Goal: Task Accomplishment & Management: Use online tool/utility

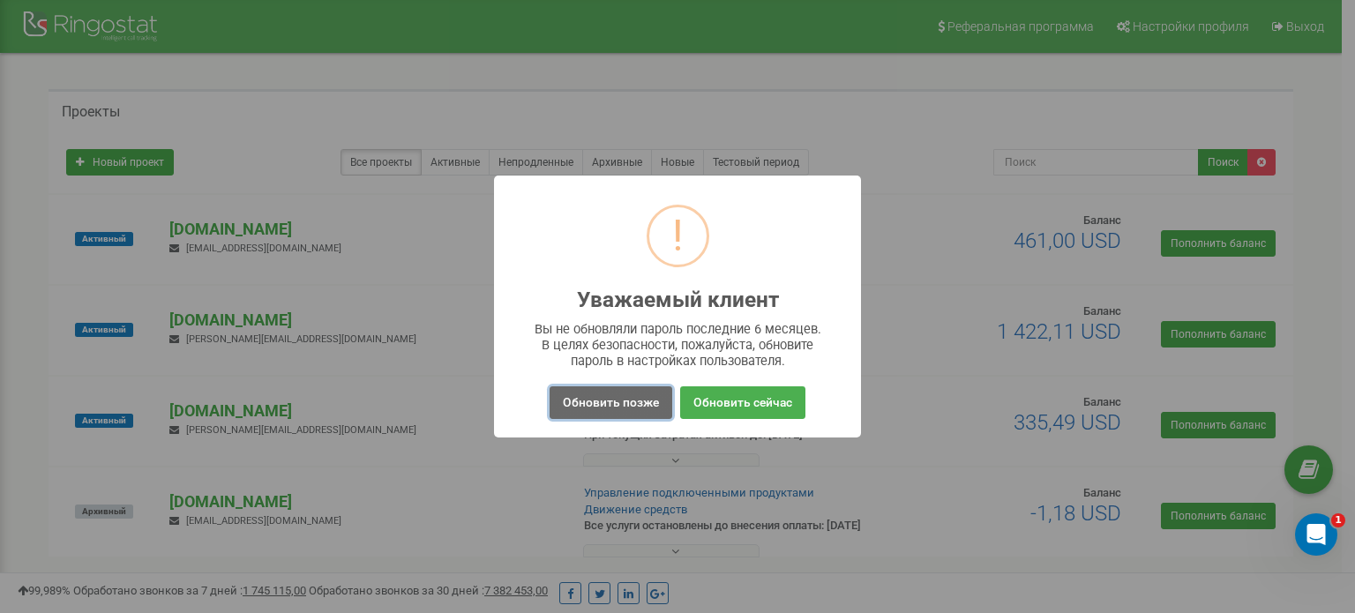
click at [638, 408] on button "Обновить позже" at bounding box center [611, 402] width 123 height 33
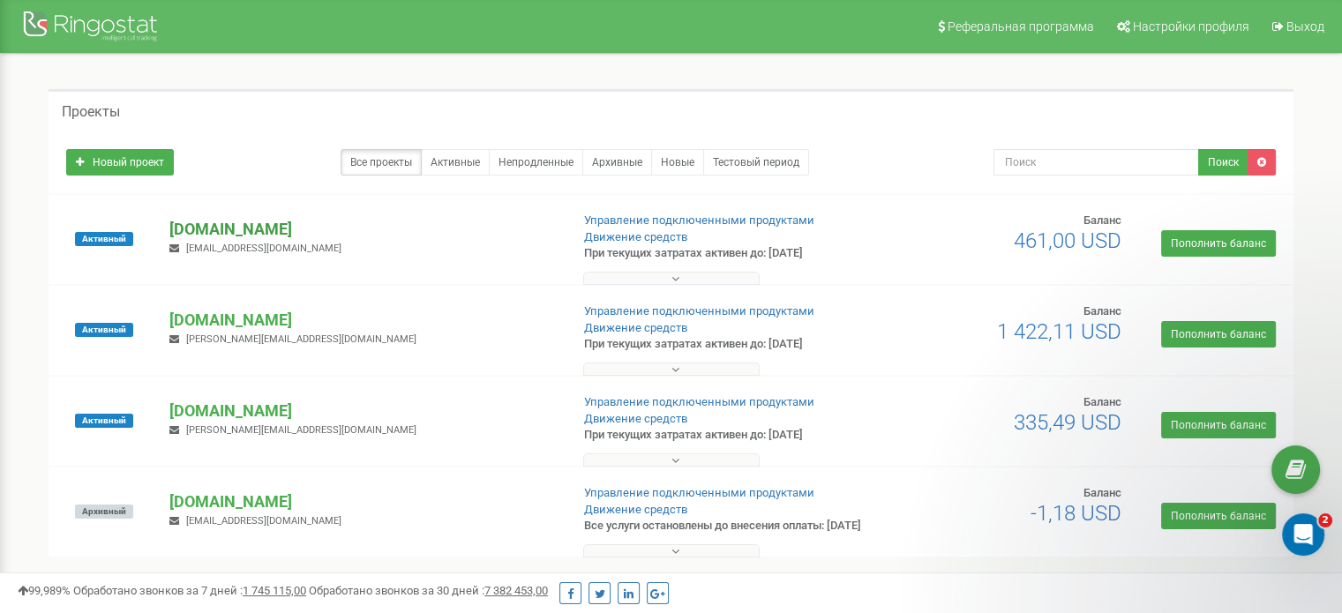
click at [286, 229] on p "[DOMAIN_NAME]" at bounding box center [362, 229] width 386 height 23
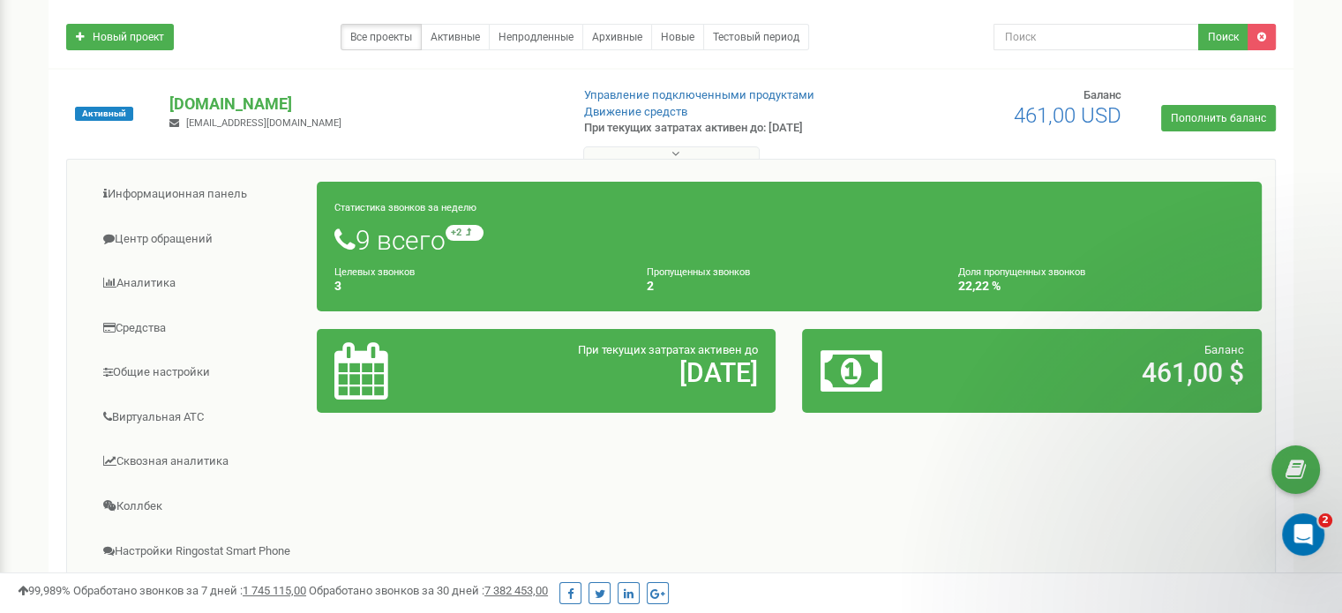
scroll to position [88, 0]
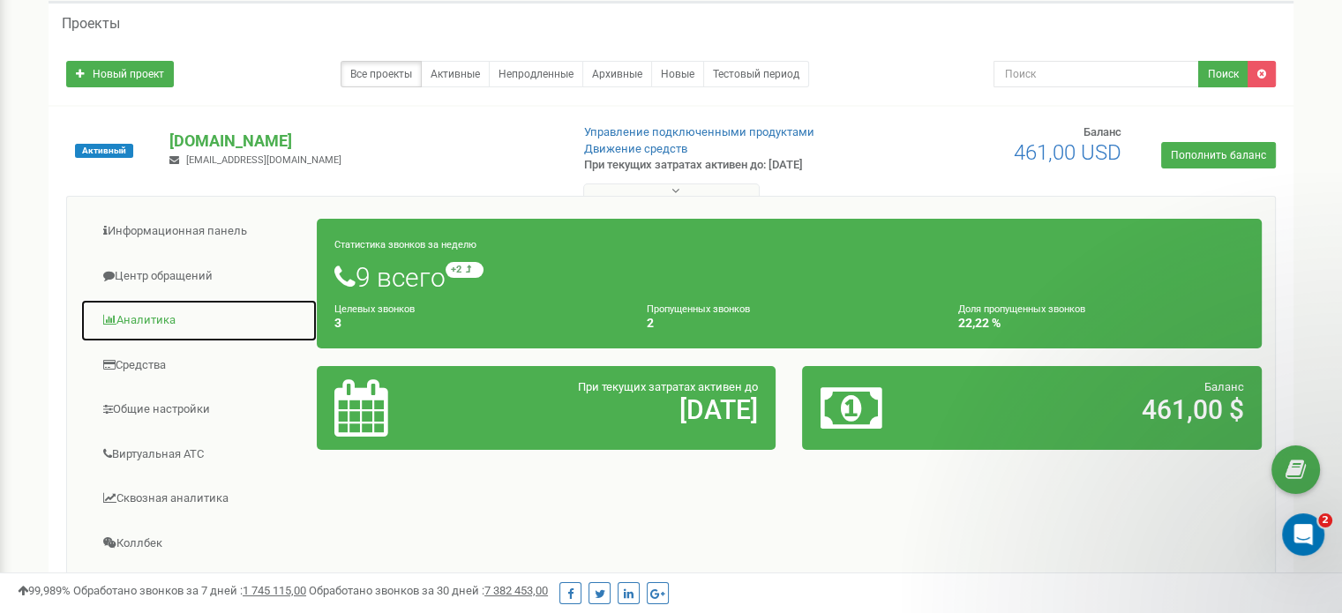
click at [158, 323] on link "Аналитика" at bounding box center [198, 320] width 237 height 43
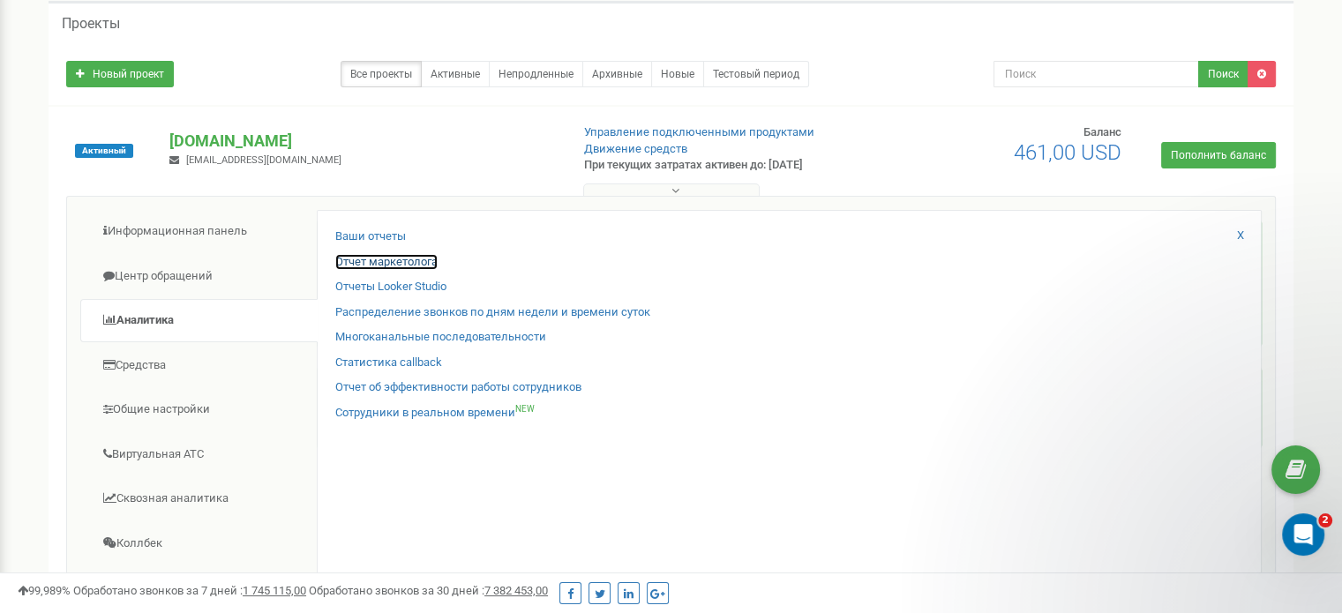
click at [403, 260] on link "Отчет маркетолога" at bounding box center [386, 262] width 102 height 17
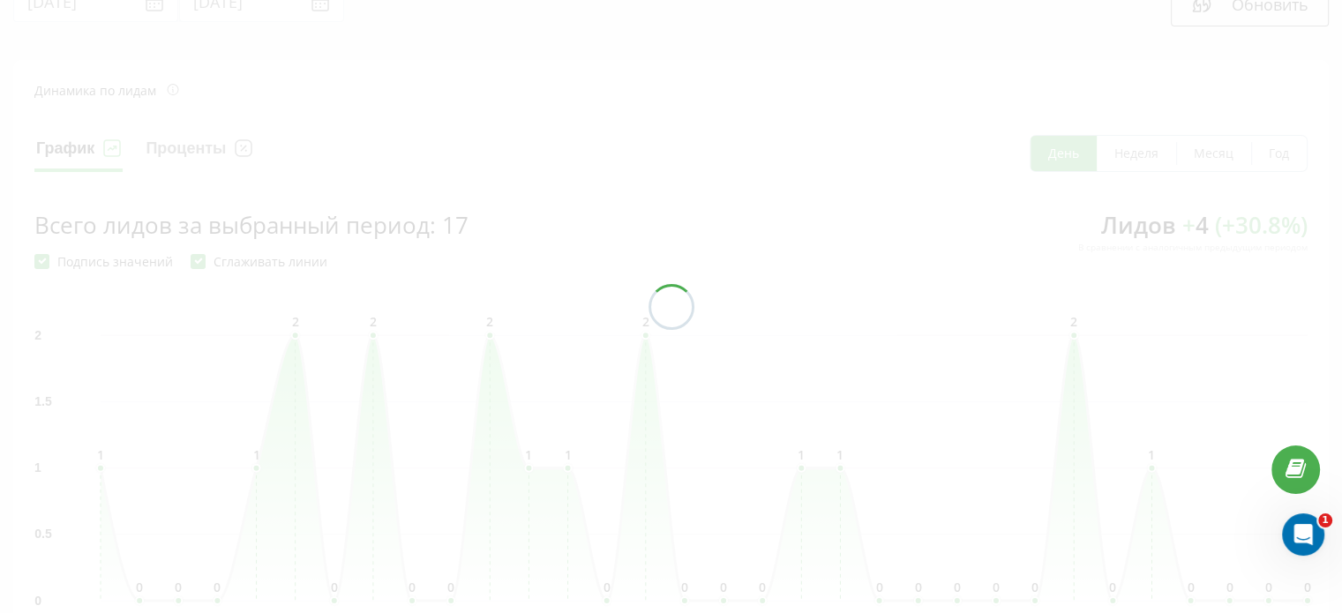
scroll to position [88, 0]
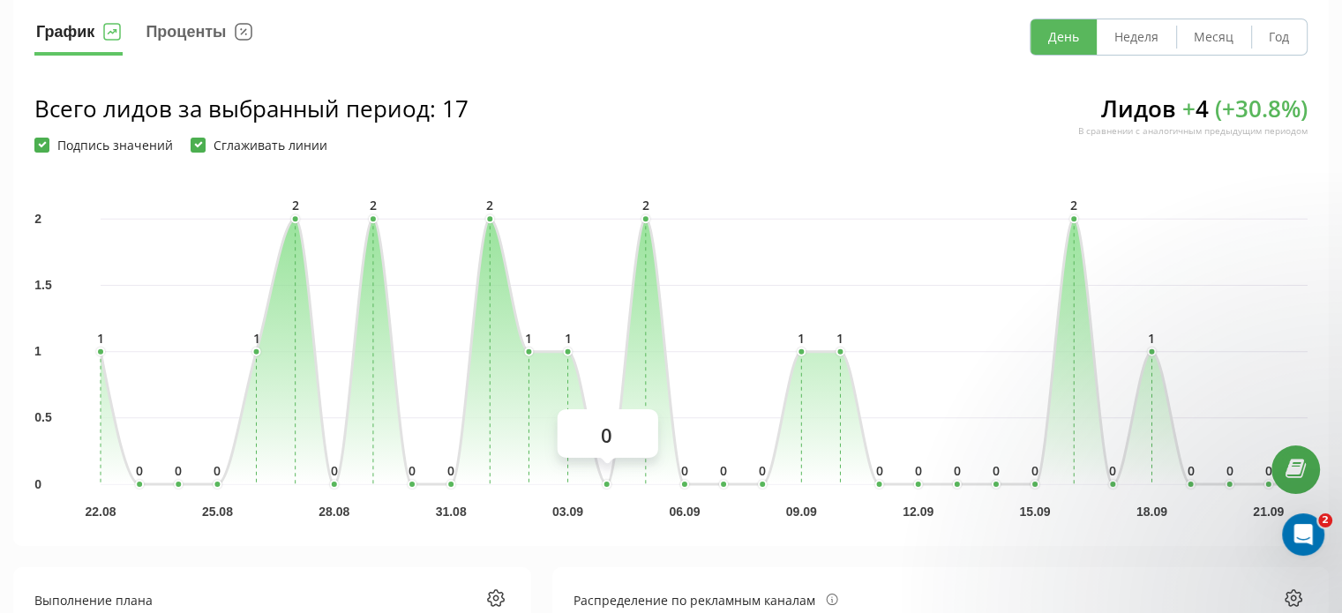
scroll to position [176, 0]
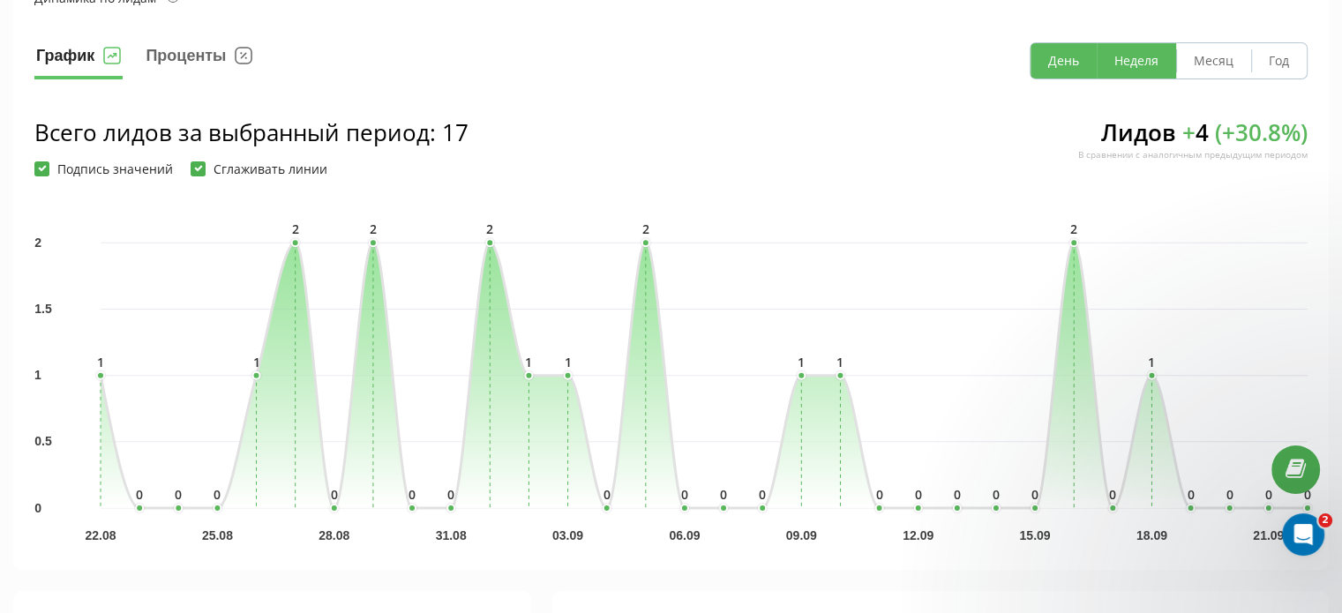
click at [1133, 64] on button "Неделя" at bounding box center [1136, 60] width 79 height 35
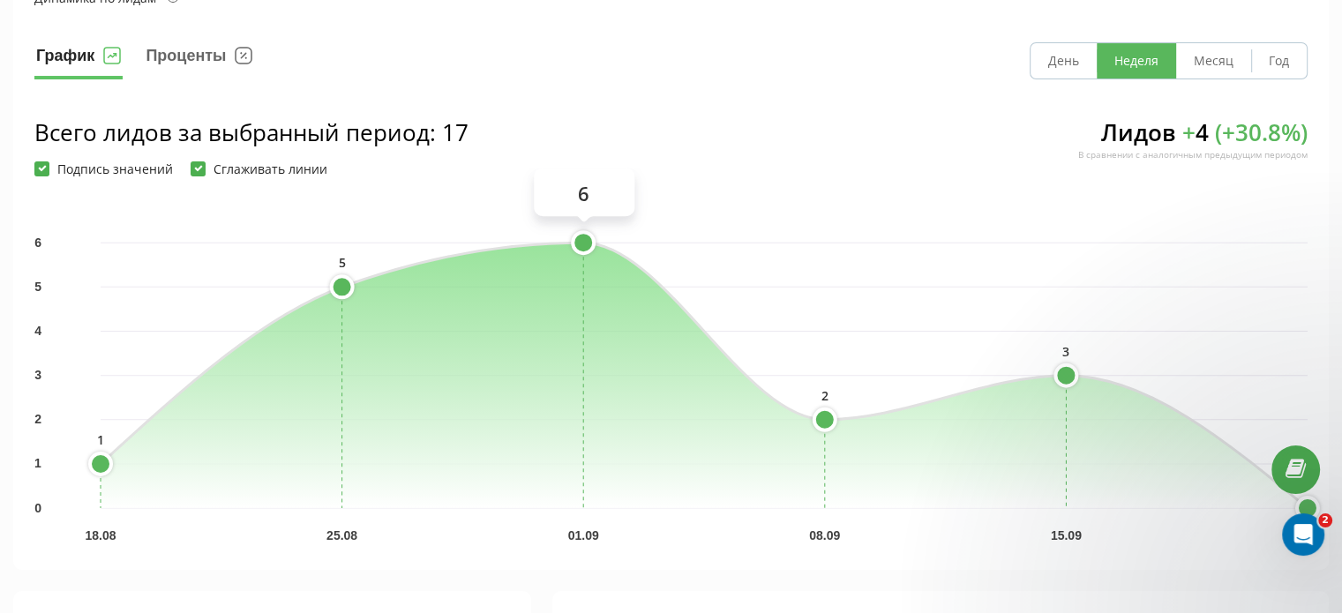
click at [586, 242] on circle at bounding box center [583, 242] width 21 height 21
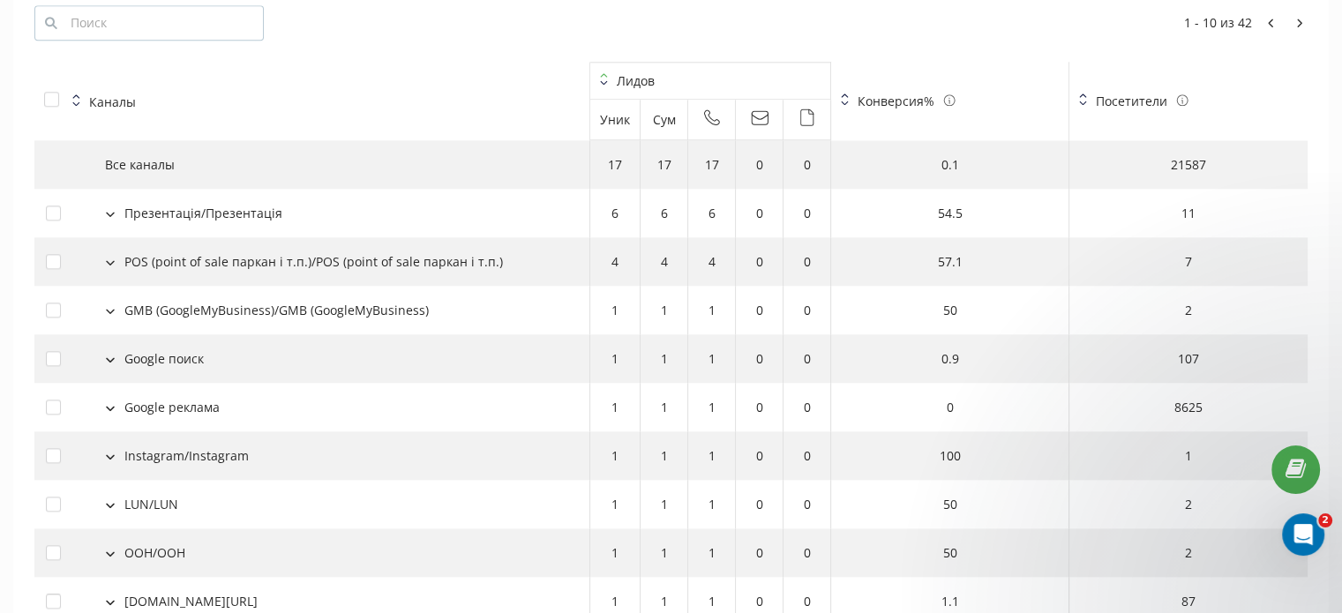
scroll to position [1910, 0]
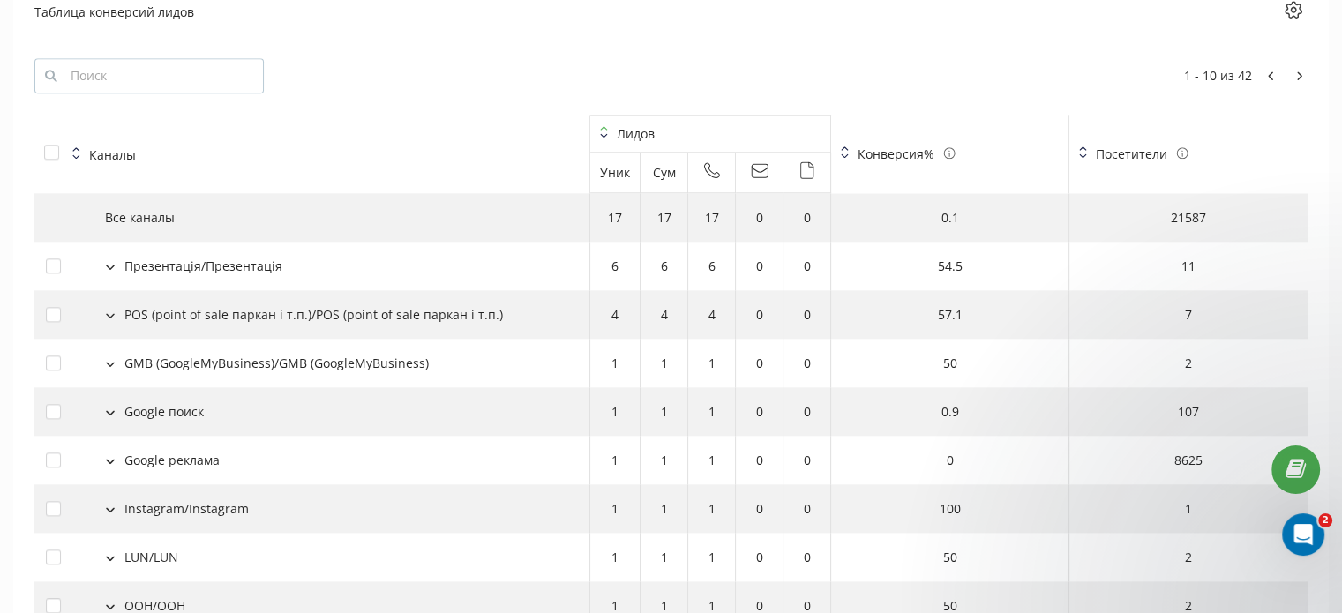
click at [112, 265] on icon at bounding box center [110, 267] width 9 height 5
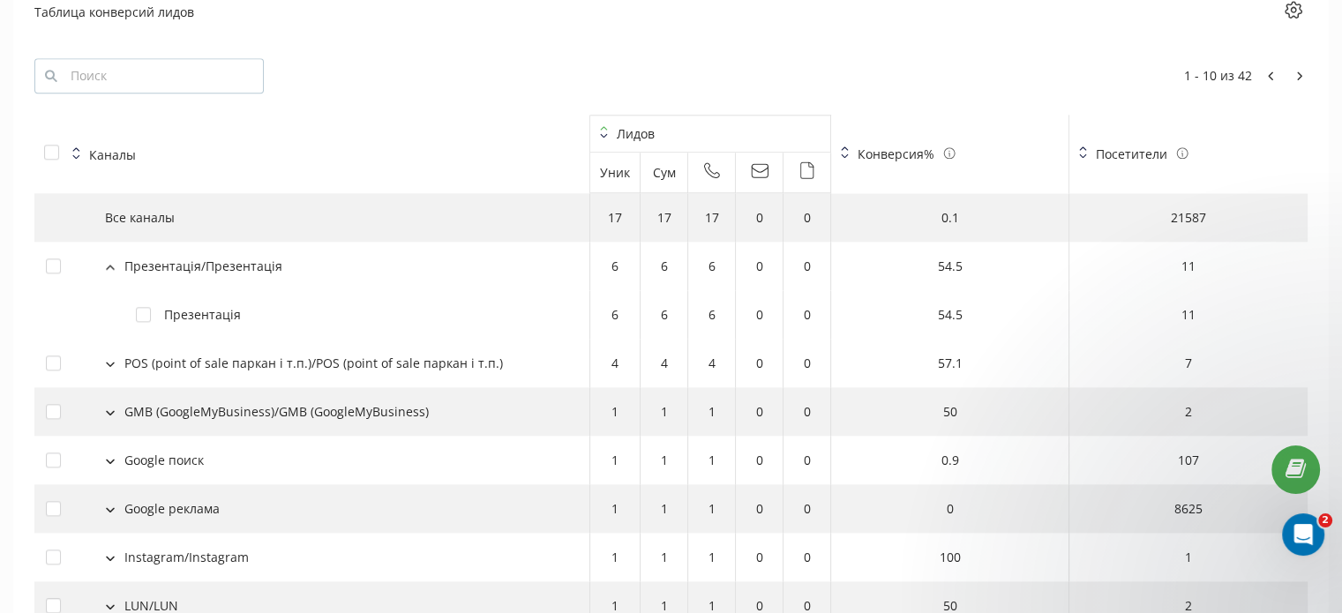
click at [110, 265] on icon at bounding box center [110, 267] width 9 height 5
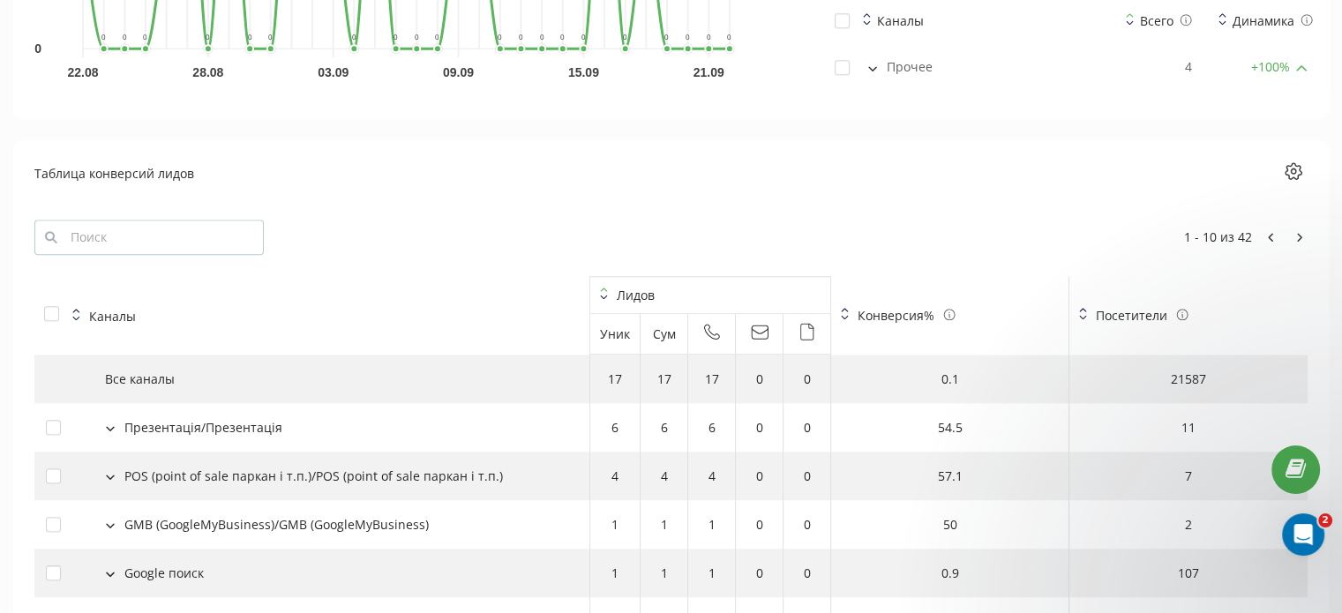
scroll to position [1147, 0]
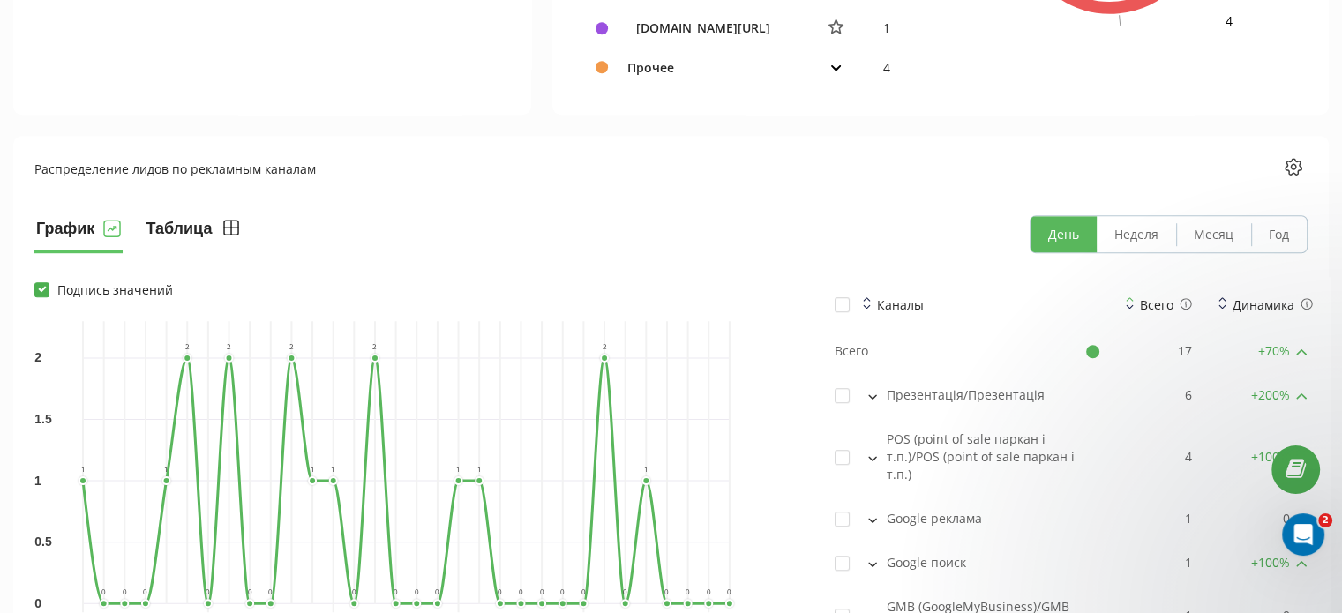
click at [200, 232] on button "Таблица" at bounding box center [194, 234] width 100 height 38
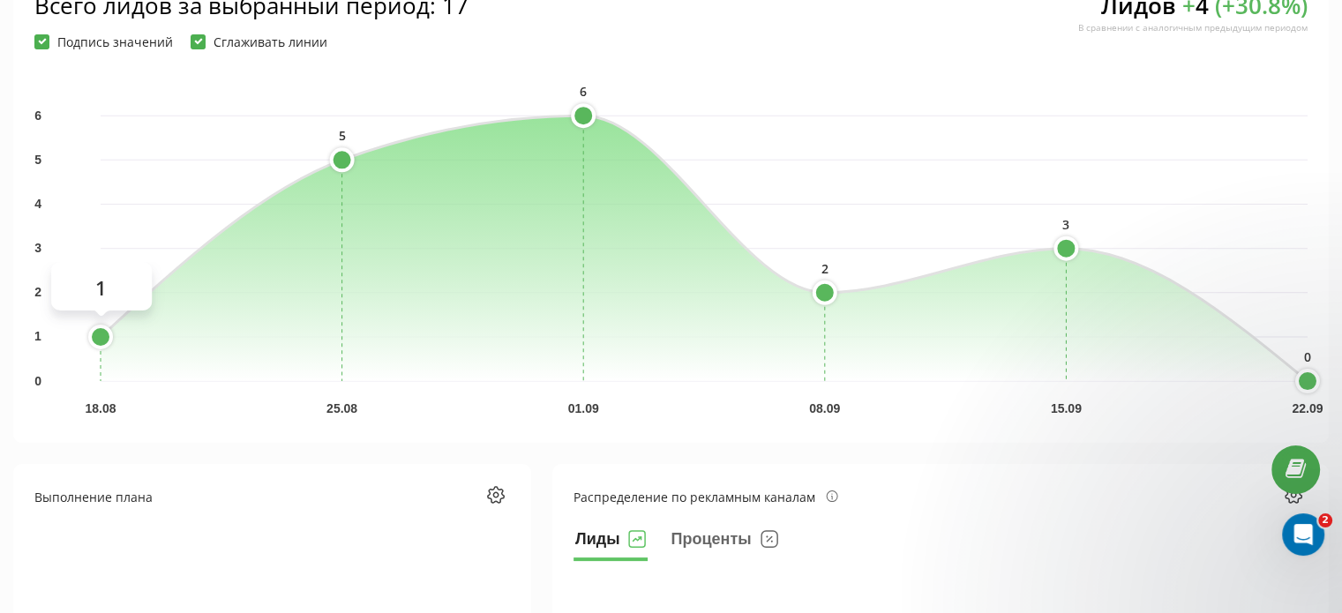
scroll to position [0, 0]
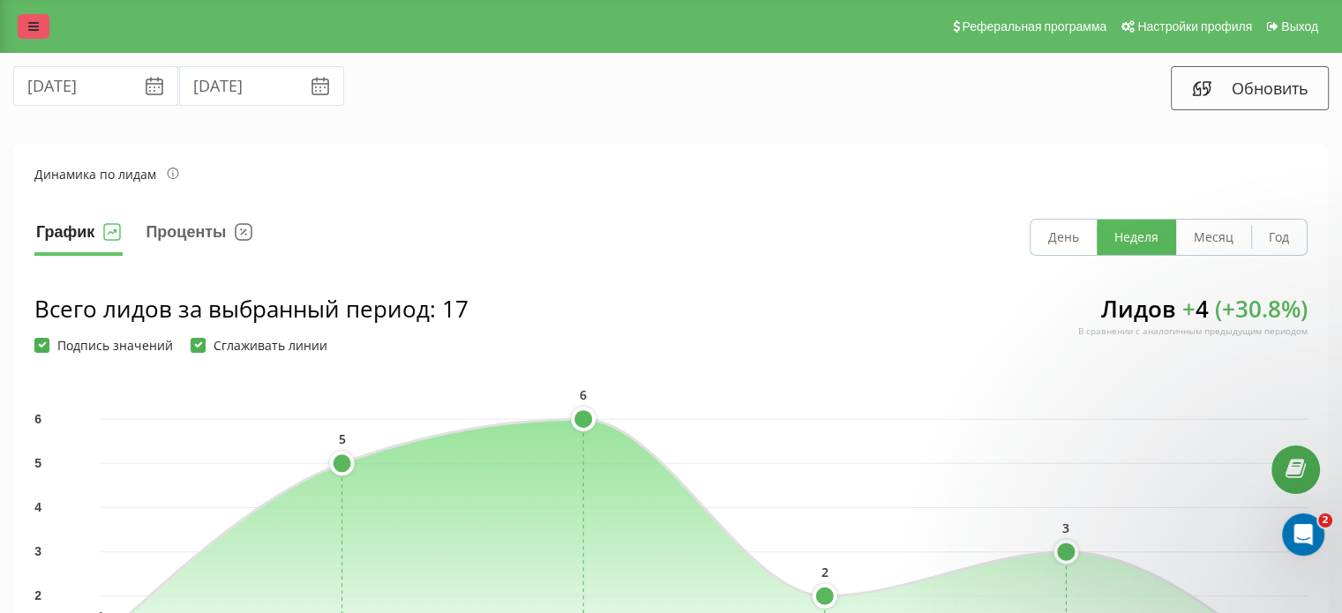
click at [35, 34] on link at bounding box center [34, 26] width 32 height 25
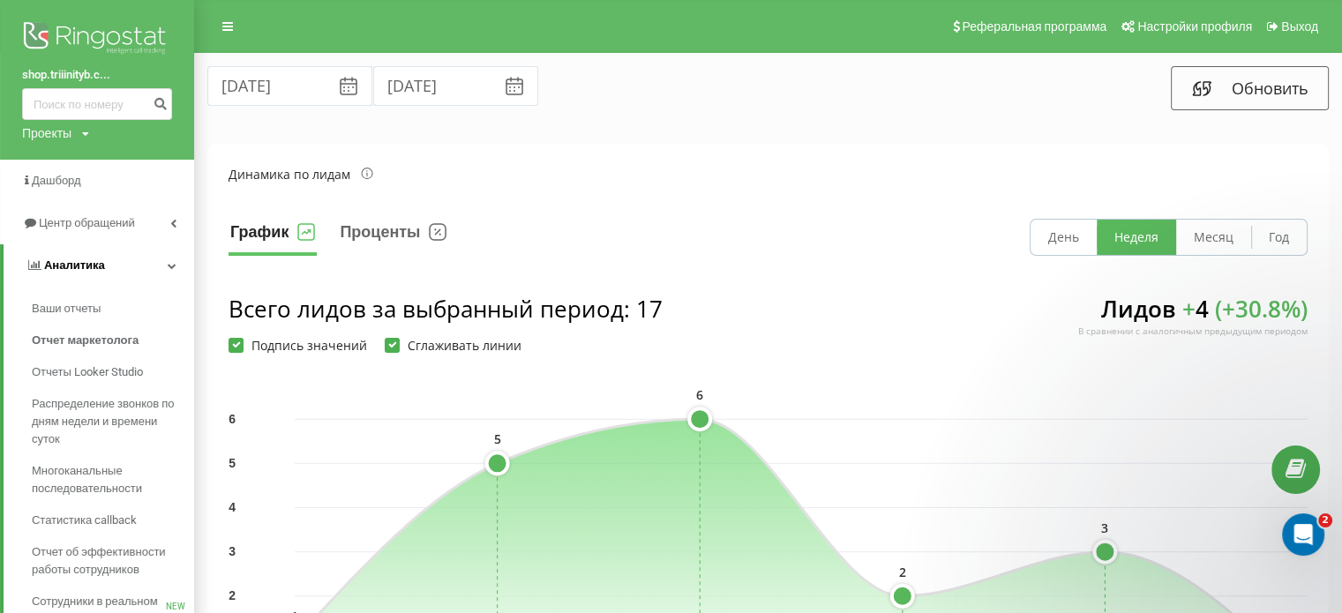
click at [116, 267] on link "Аналитика" at bounding box center [99, 265] width 191 height 42
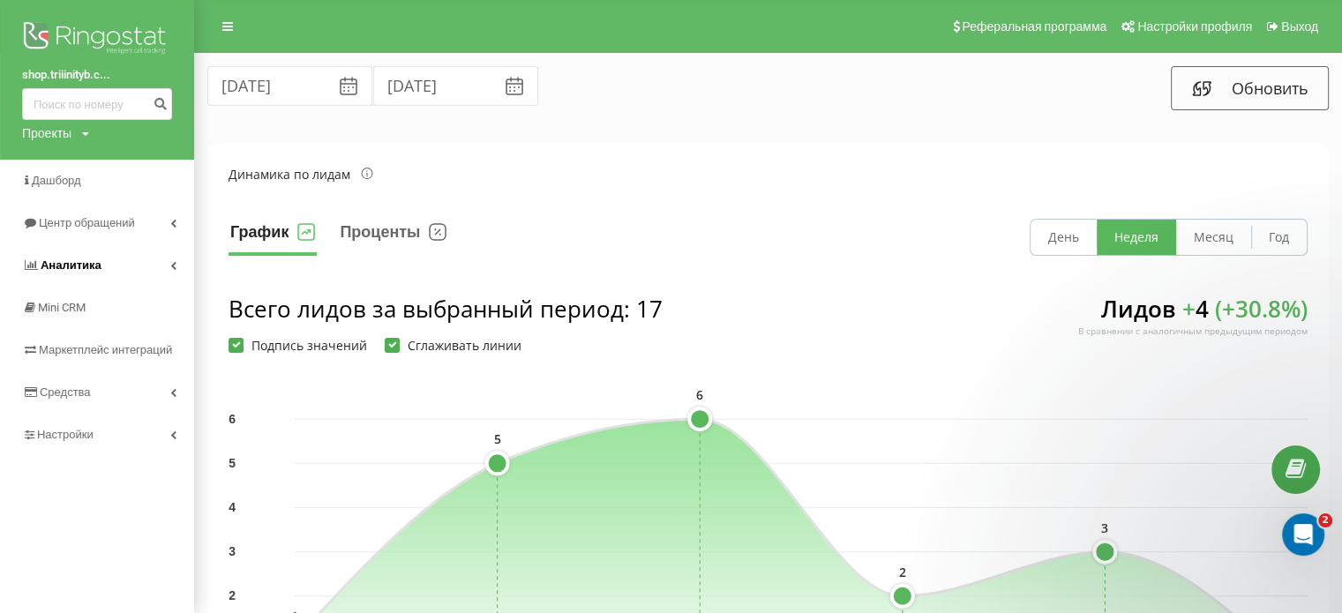
click at [109, 265] on link "Аналитика" at bounding box center [97, 265] width 194 height 42
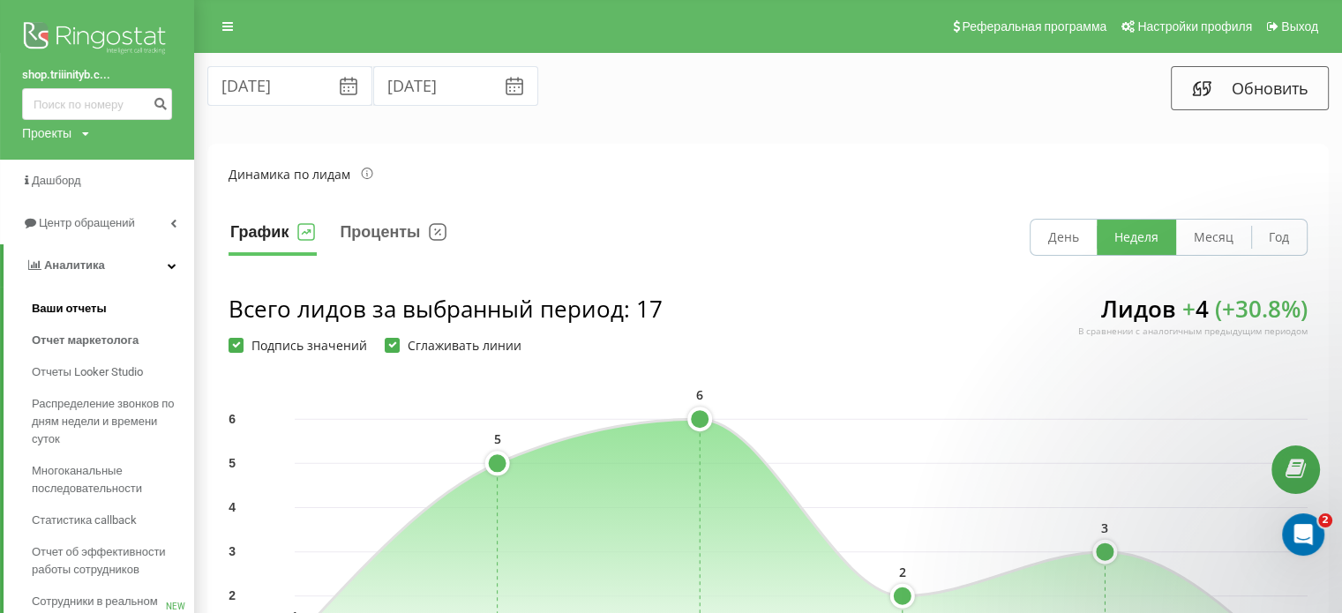
click at [86, 306] on span "Ваши отчеты" at bounding box center [69, 309] width 75 height 18
click at [100, 424] on span "Распределение звонков по дням недели и времени суток" at bounding box center [109, 421] width 154 height 53
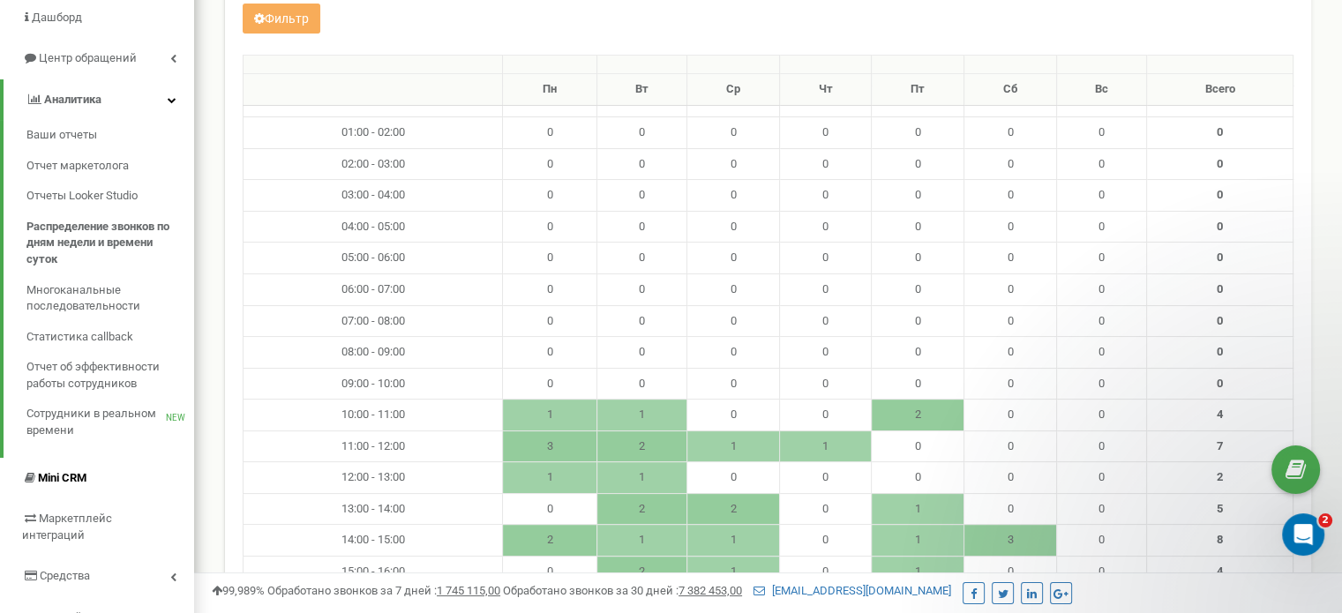
scroll to position [47, 0]
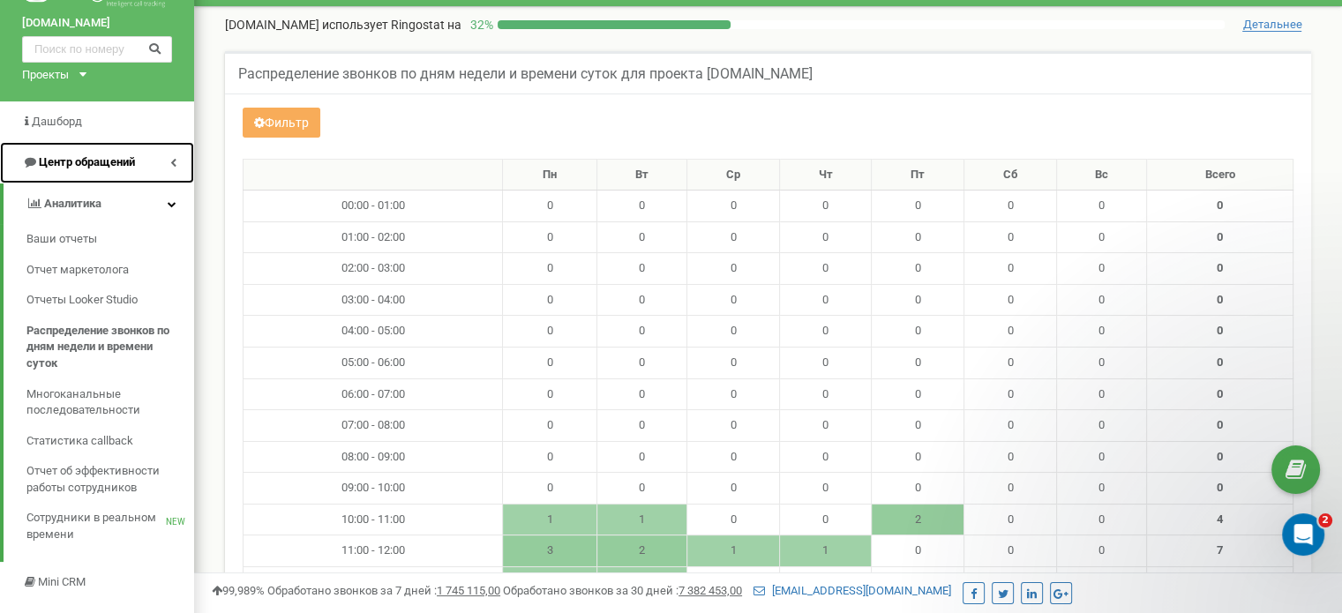
click at [110, 162] on span "Центр обращений" at bounding box center [87, 161] width 96 height 13
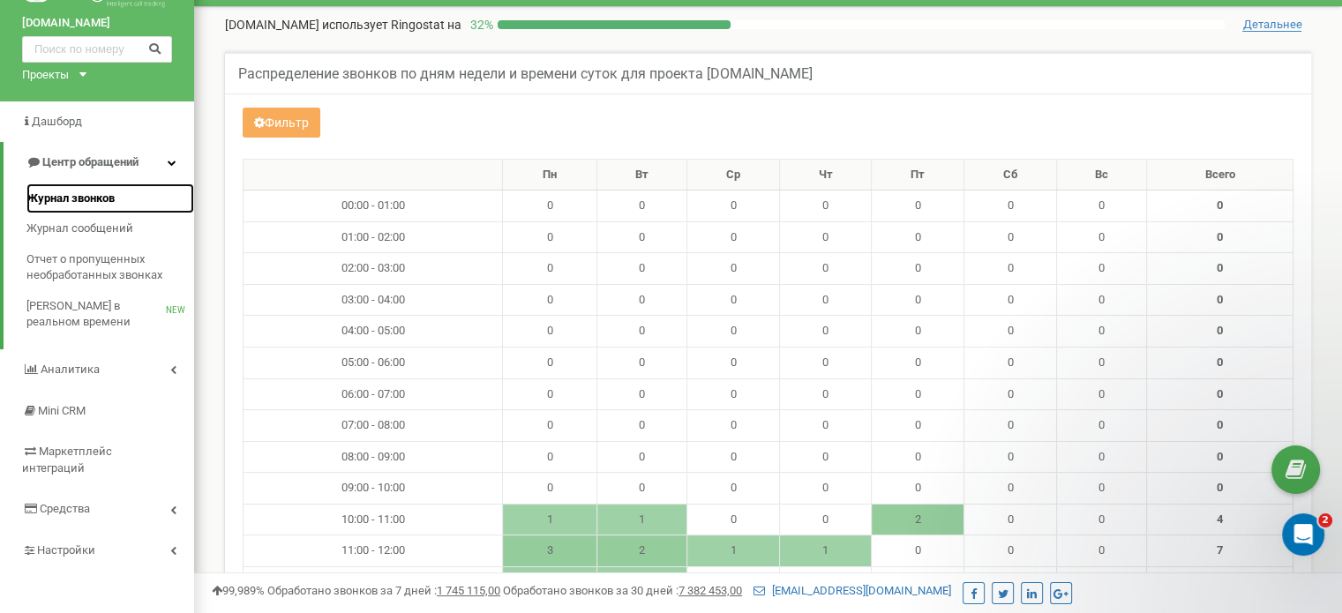
click at [77, 204] on span "Журнал звонков" at bounding box center [70, 199] width 88 height 17
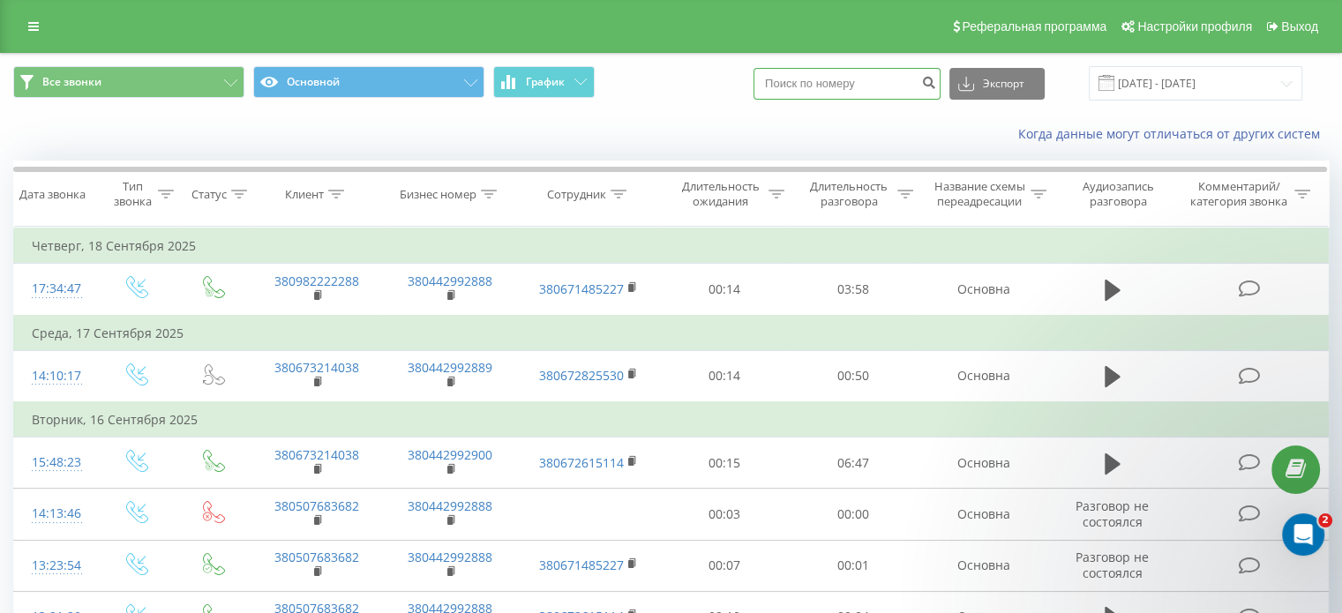
click at [836, 85] on input at bounding box center [847, 84] width 187 height 32
type input "0664131252"
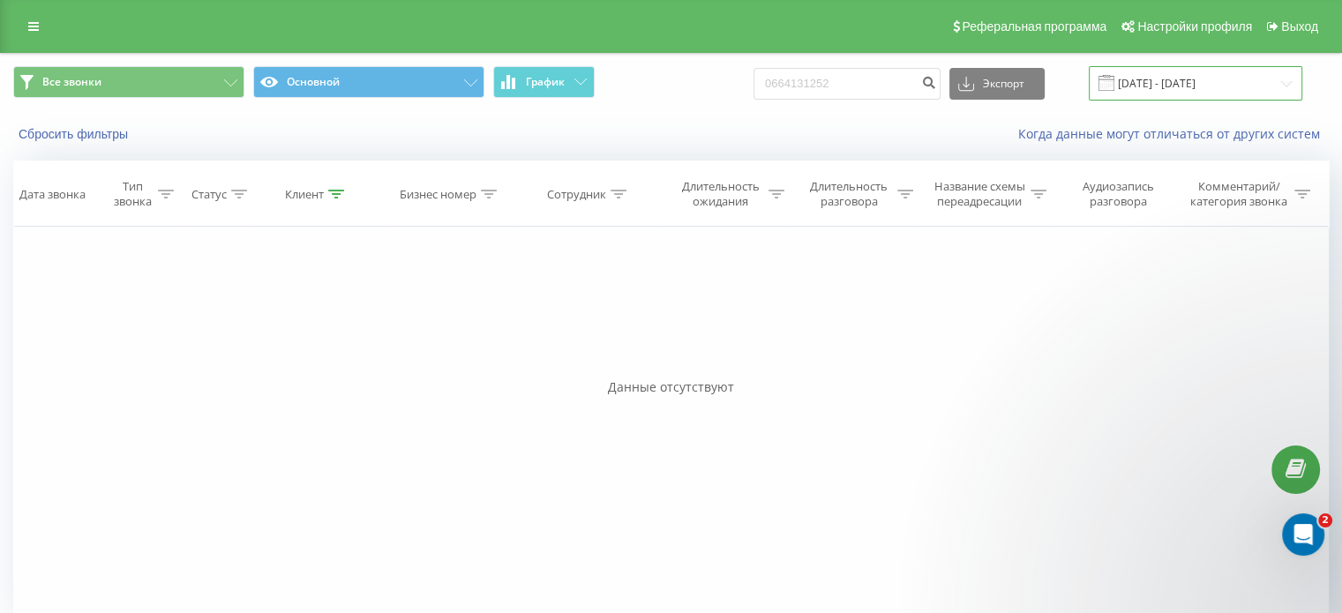
click at [1189, 80] on input "[DATE] - [DATE]" at bounding box center [1196, 83] width 214 height 34
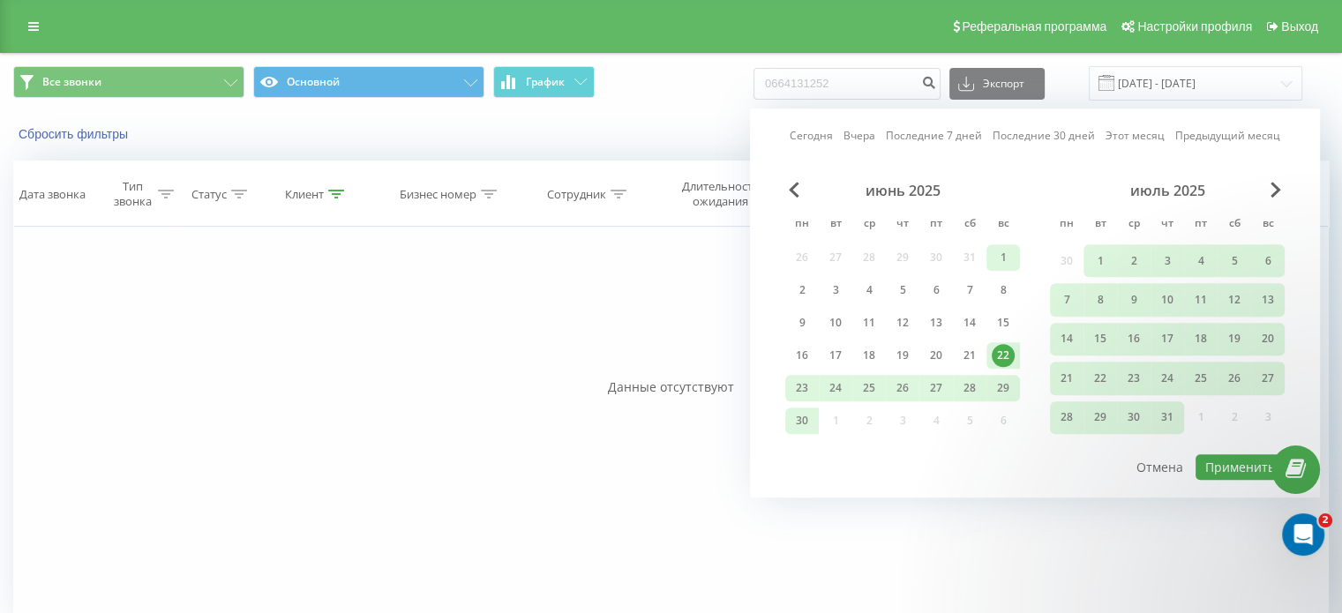
click at [999, 257] on div "1" at bounding box center [1003, 257] width 23 height 23
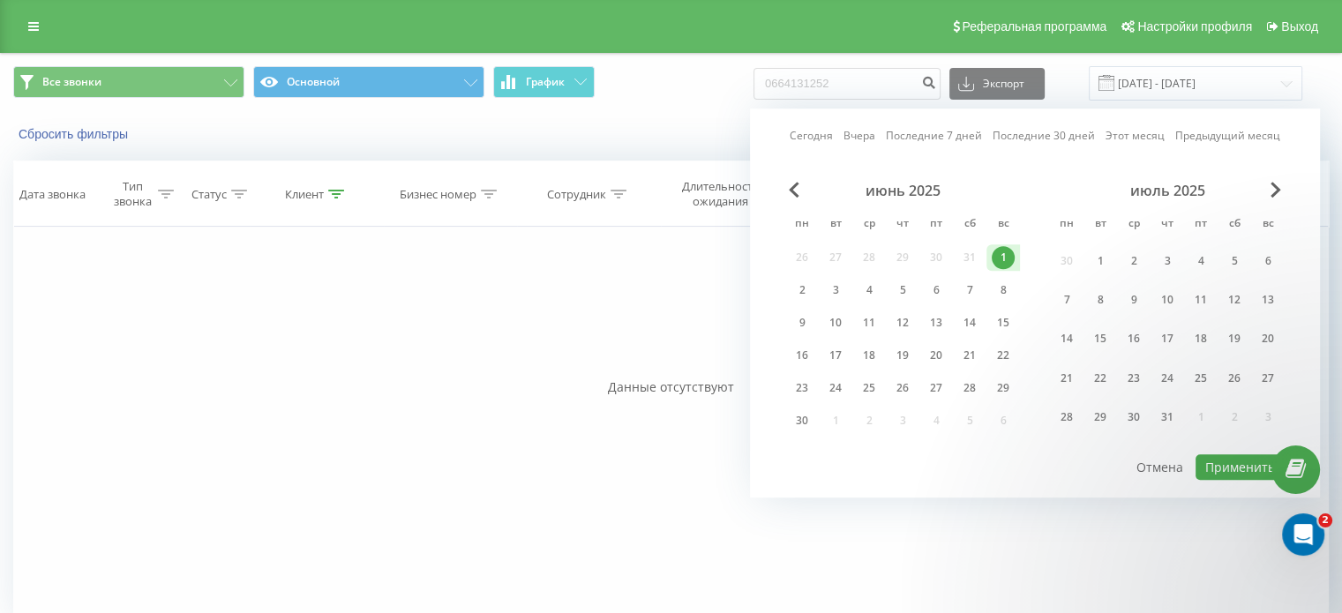
click at [1268, 190] on div "июль 2025" at bounding box center [1167, 191] width 235 height 18
click at [1280, 190] on span "Next Month" at bounding box center [1276, 190] width 11 height 16
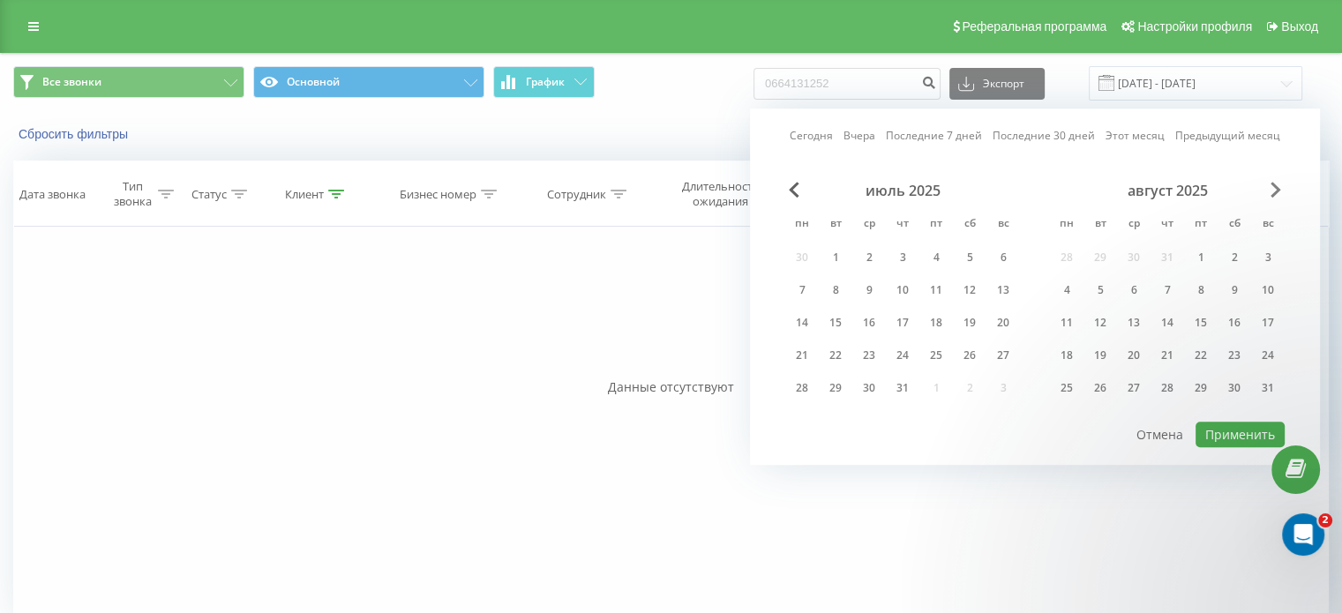
click at [1280, 190] on span "Next Month" at bounding box center [1276, 190] width 11 height 16
click at [1098, 383] on div "30" at bounding box center [1100, 388] width 23 height 23
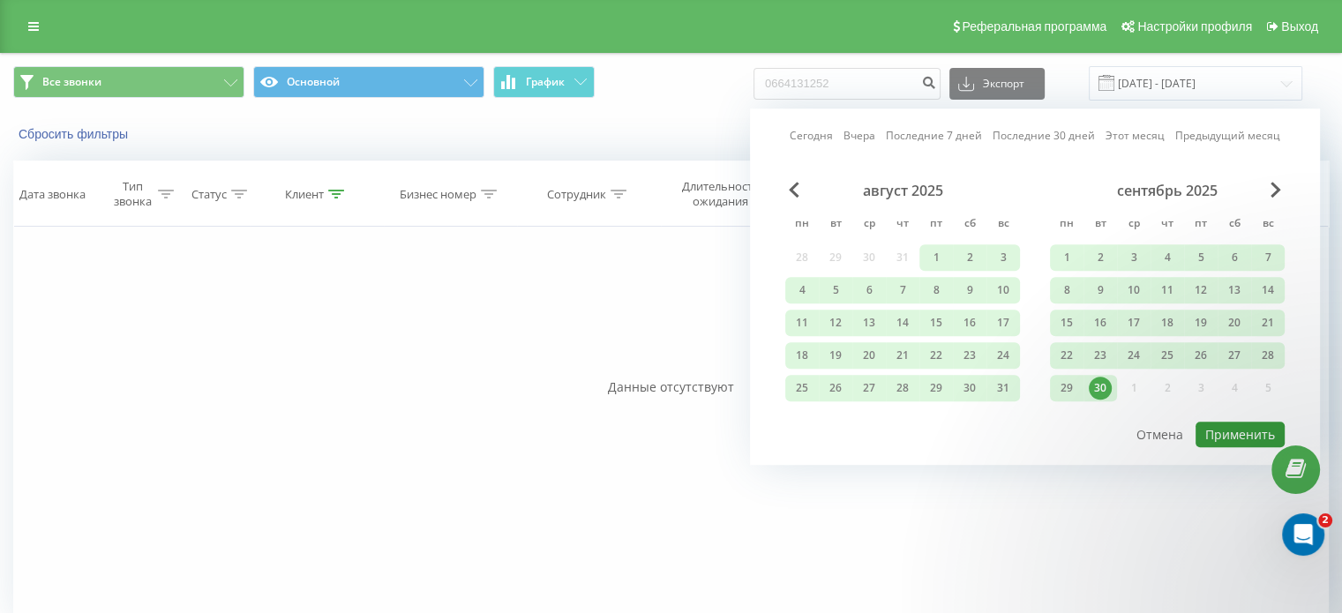
click at [1233, 431] on button "Применить" at bounding box center [1240, 435] width 89 height 26
type input "01.06.2025 - 30.09.2025"
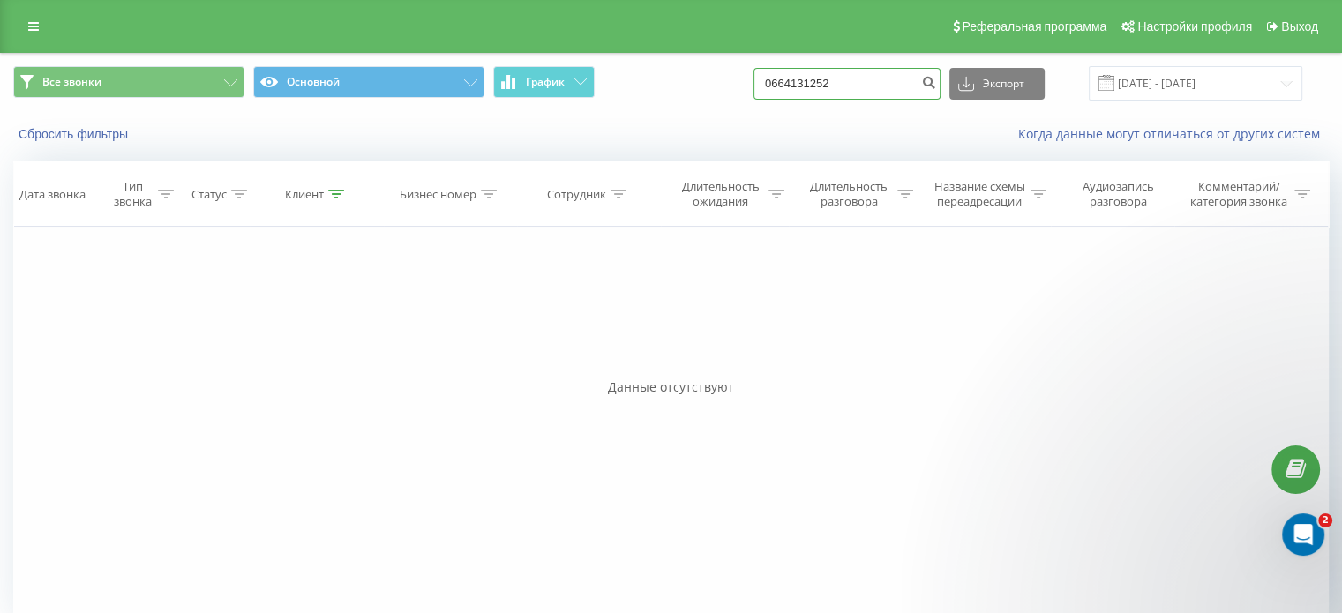
click at [872, 78] on input "0664131252" at bounding box center [847, 84] width 187 height 32
type input "0"
type input "0669341631"
click at [887, 83] on input "0669341631" at bounding box center [847, 84] width 187 height 32
drag, startPoint x: 889, startPoint y: 82, endPoint x: 546, endPoint y: 80, distance: 343.2
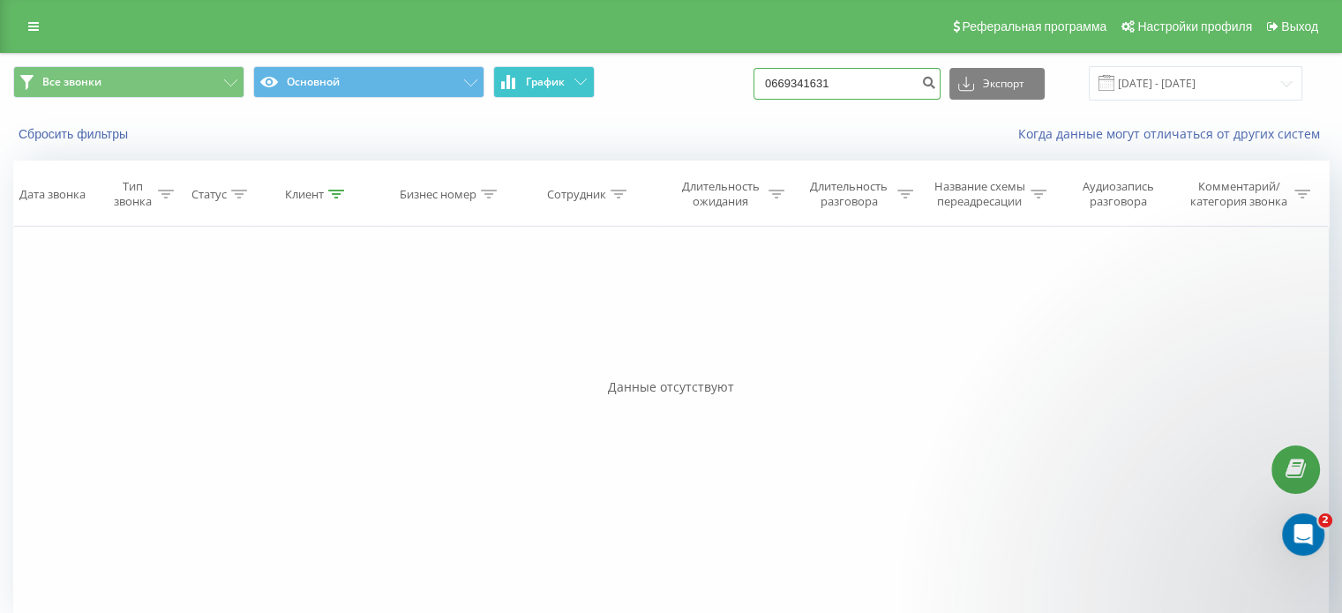
click at [547, 81] on div "Все звонки Основной График 0669341631 Экспорт .csv .xls .xlsx [DATE] - [DATE]" at bounding box center [671, 83] width 1316 height 34
type input "0932200018"
drag, startPoint x: 878, startPoint y: 84, endPoint x: 645, endPoint y: 85, distance: 232.9
click at [645, 85] on div "Все звонки Основной График 0932200018 Экспорт .csv .xls .xlsx 22.06.2025 - 22.0…" at bounding box center [671, 83] width 1316 height 34
